Goal: Task Accomplishment & Management: Complete application form

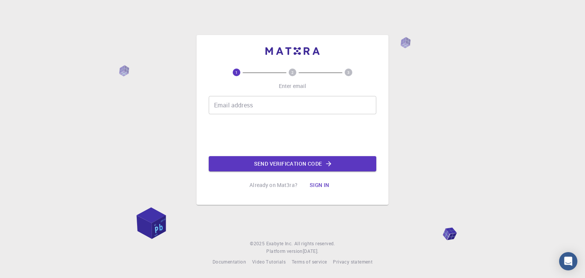
click at [250, 114] on input "Email address" at bounding box center [293, 105] width 168 height 18
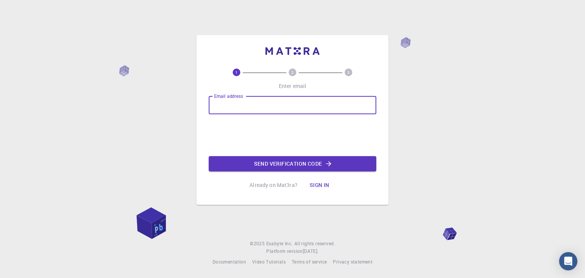
type input "[EMAIL_ADDRESS][DOMAIN_NAME]"
drag, startPoint x: 286, startPoint y: 112, endPoint x: 198, endPoint y: 113, distance: 88.0
click at [198, 113] on div "1 2 3 Enter email Email address [EMAIL_ADDRESS][DOMAIN_NAME] Email address Send…" at bounding box center [293, 120] width 192 height 170
click at [254, 106] on input "Email address" at bounding box center [293, 105] width 168 height 18
type input "[EMAIL_ADDRESS][DOMAIN_NAME]"
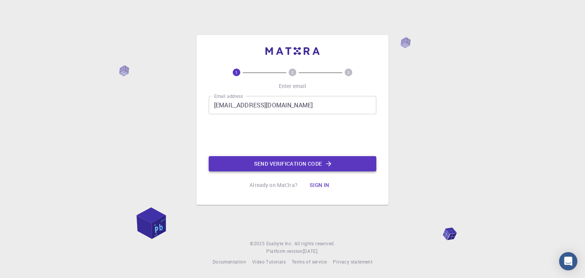
click at [302, 164] on button "Send verification code" at bounding box center [293, 163] width 168 height 15
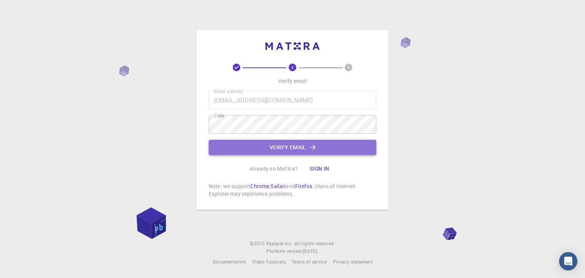
click at [271, 153] on button "Verify email" at bounding box center [293, 147] width 168 height 15
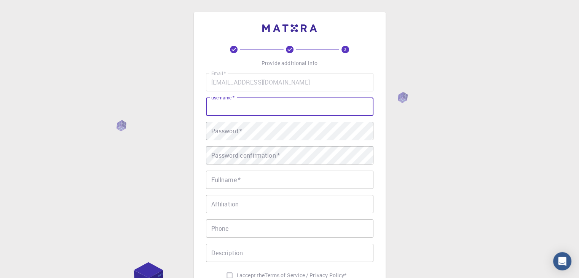
click at [271, 109] on input "username   *" at bounding box center [290, 107] width 168 height 18
click at [263, 112] on input "username   *" at bounding box center [290, 107] width 168 height 18
type input "Kiranpatil"
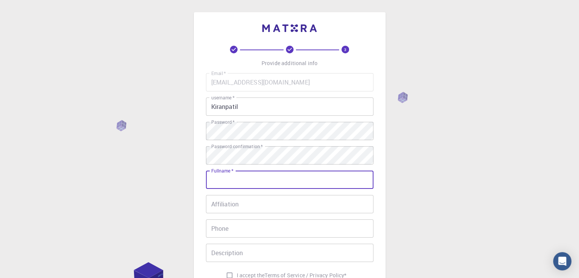
click at [259, 183] on input "Fullname   *" at bounding box center [290, 180] width 168 height 18
type input "[PERSON_NAME]"
click at [258, 211] on input "Affiliation" at bounding box center [290, 204] width 168 height 18
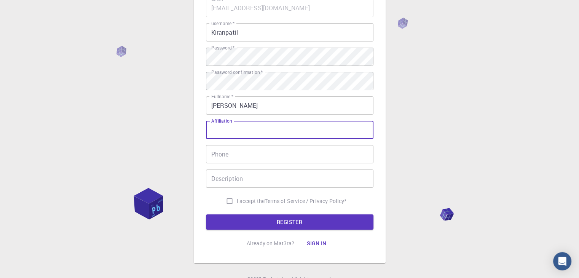
scroll to position [76, 0]
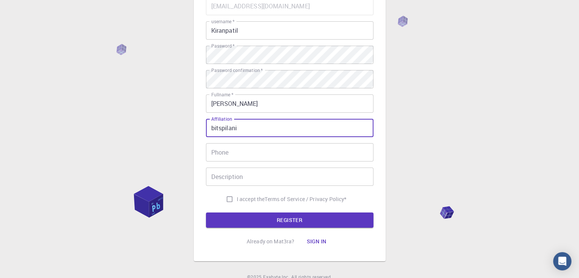
type input "bitspilani"
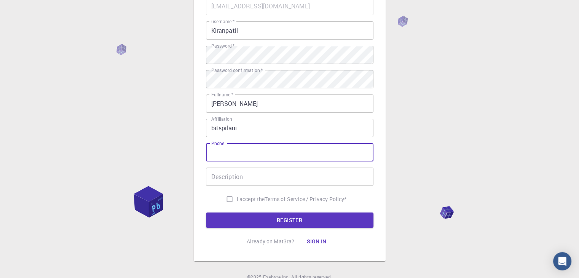
click at [275, 146] on input "Phone" at bounding box center [290, 152] width 168 height 18
type input "7715951209"
click at [278, 169] on input "Description" at bounding box center [290, 177] width 168 height 18
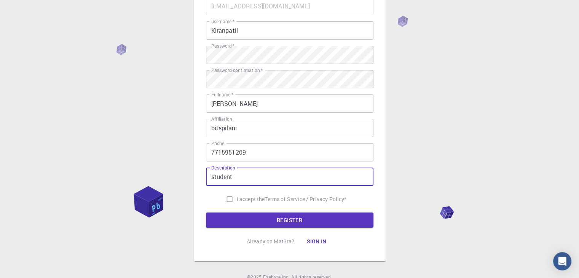
type input "student"
click at [227, 198] on input "I accept the Terms of Service / Privacy Policy *" at bounding box center [229, 199] width 14 height 14
checkbox input "true"
click at [239, 232] on div "3 Provide additional info Email   * [EMAIL_ADDRESS][DOMAIN_NAME] Email   * user…" at bounding box center [290, 110] width 168 height 280
click at [241, 225] on button "REGISTER" at bounding box center [290, 220] width 168 height 15
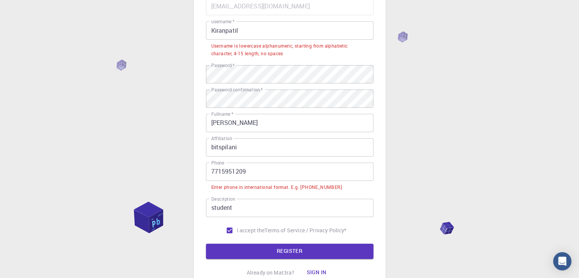
click at [212, 169] on input "7715951209" at bounding box center [290, 172] width 168 height 18
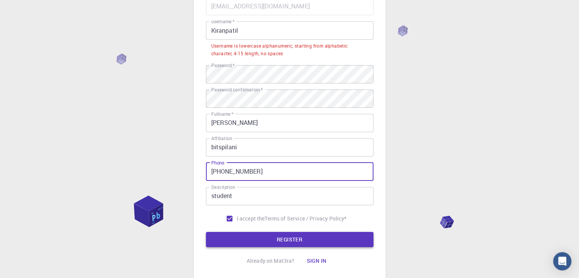
click at [276, 240] on button "REGISTER" at bounding box center [290, 239] width 168 height 15
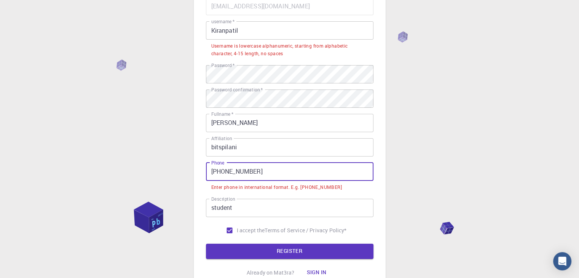
click at [223, 173] on input "[PHONE_NUMBER]" at bounding box center [290, 172] width 168 height 18
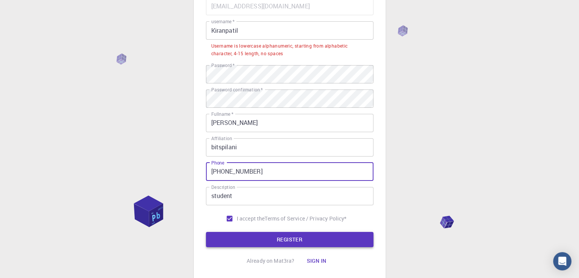
type input "[PHONE_NUMBER]"
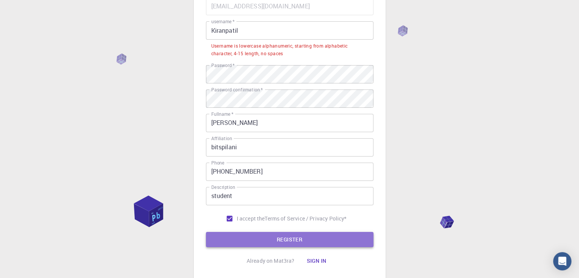
click at [291, 242] on button "REGISTER" at bounding box center [290, 239] width 168 height 15
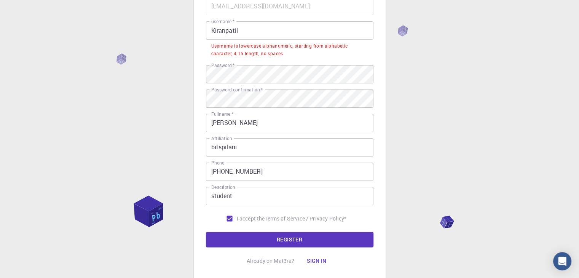
click at [214, 31] on input "Kiranpatil" at bounding box center [290, 30] width 168 height 18
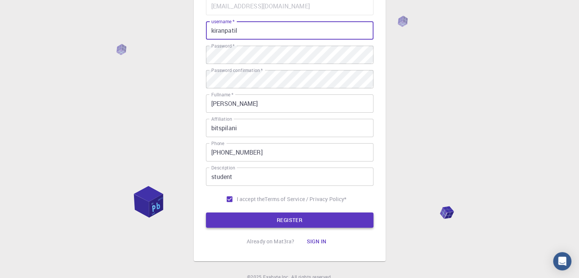
type input "kiranpatil"
click at [274, 213] on button "REGISTER" at bounding box center [290, 220] width 168 height 15
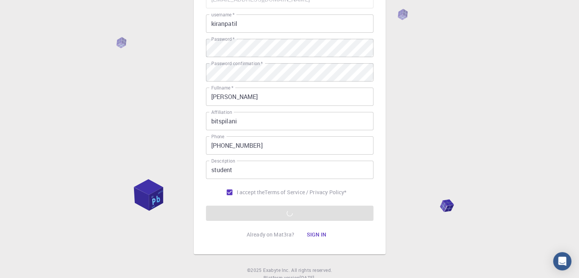
scroll to position [110, 0]
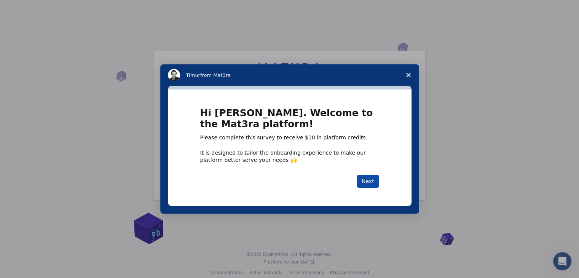
click at [362, 182] on button "Next" at bounding box center [368, 181] width 22 height 13
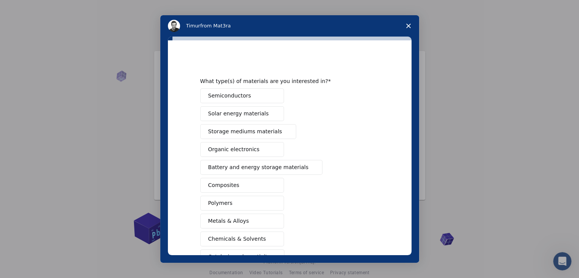
click at [254, 94] on button "Semiconductors" at bounding box center [242, 95] width 84 height 15
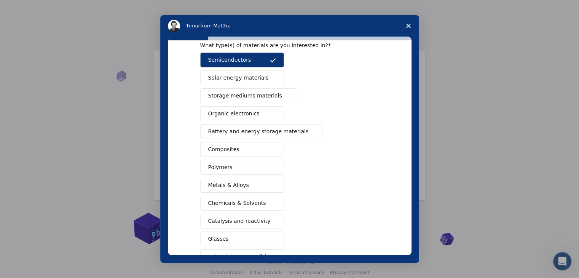
scroll to position [88, 0]
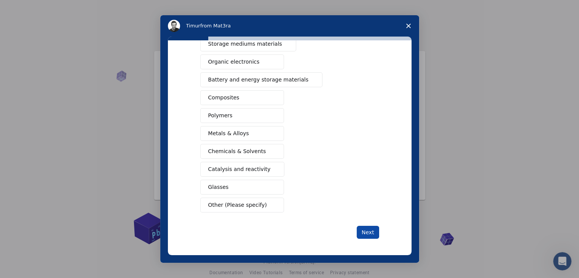
click at [369, 230] on button "Next" at bounding box center [368, 232] width 22 height 13
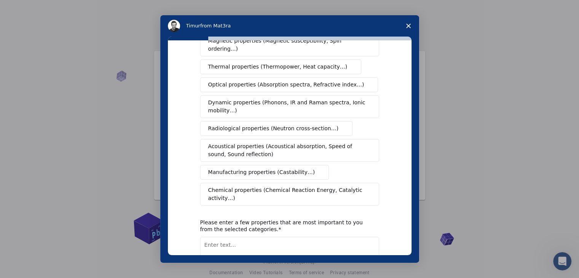
scroll to position [0, 0]
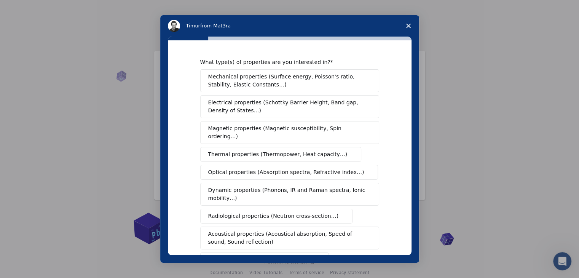
click at [409, 22] on span "Close survey" at bounding box center [408, 25] width 21 height 21
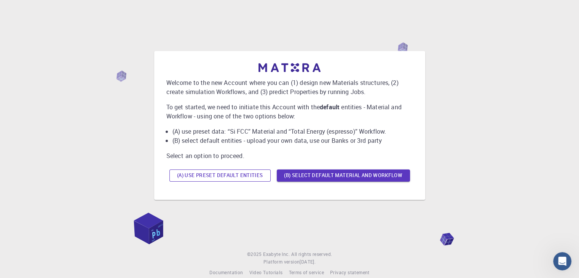
click at [234, 178] on button "(A) Use preset default entities" at bounding box center [220, 176] width 101 height 12
